Goal: Book appointment/travel/reservation

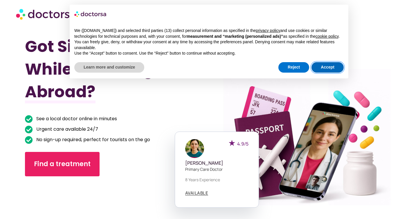
click at [332, 71] on button "Accept" at bounding box center [327, 67] width 32 height 10
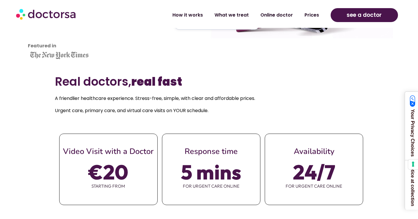
scroll to position [129, 0]
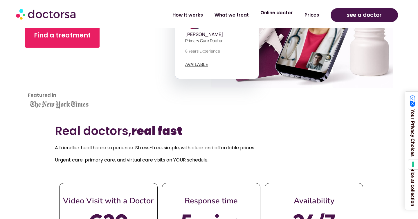
click at [274, 15] on link "Online doctor" at bounding box center [277, 12] width 44 height 13
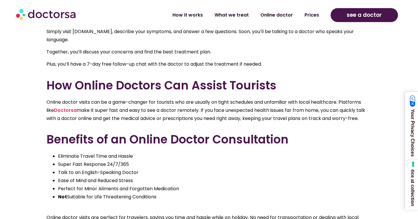
scroll to position [371, 0]
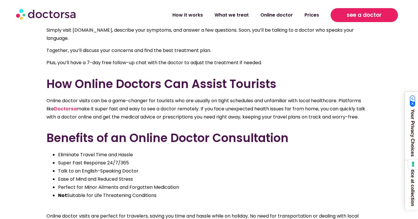
click at [345, 16] on link "see a doctor" at bounding box center [364, 15] width 67 height 14
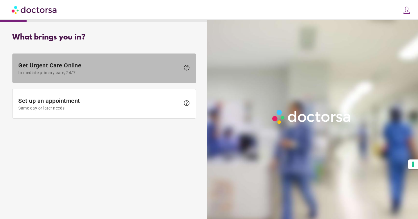
click at [129, 72] on span "Immediate primary care, 24/7" at bounding box center [99, 72] width 162 height 5
